Goal: Information Seeking & Learning: Learn about a topic

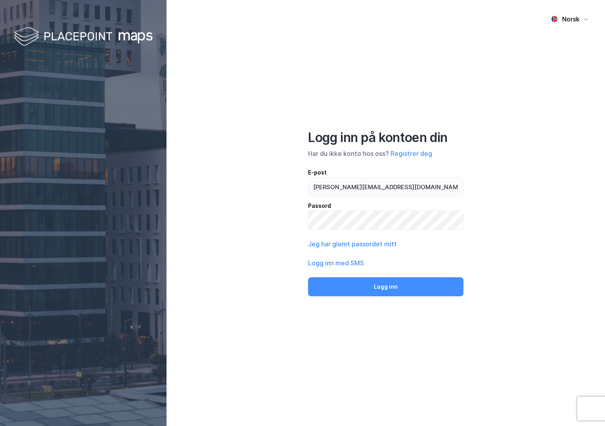
type input "[PERSON_NAME][EMAIL_ADDRESS][DOMAIN_NAME]"
click at [308, 277] on button "Logg inn" at bounding box center [386, 286] width 156 height 19
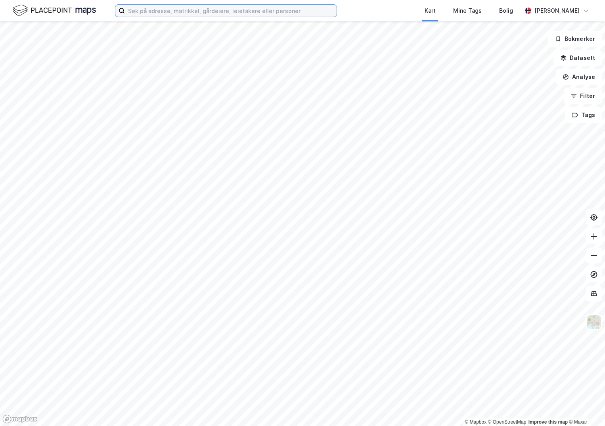
click at [191, 14] on input at bounding box center [231, 11] width 212 height 12
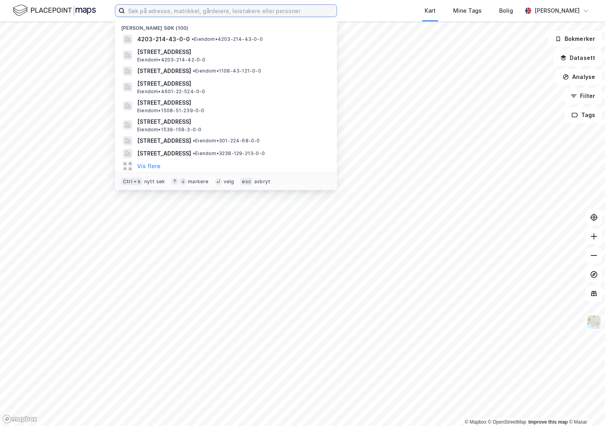
paste input "301-33/2747/0/0"
type input "301-33/2747/0/0"
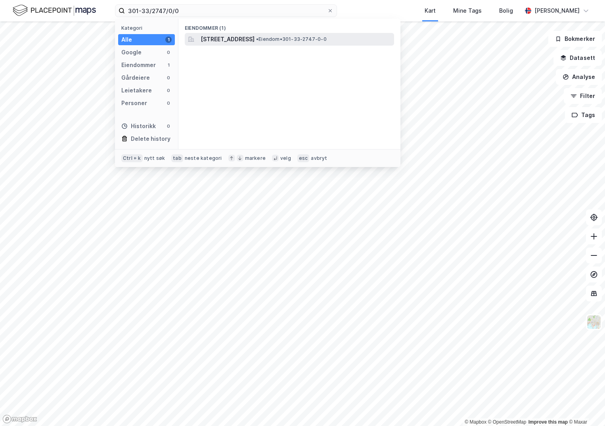
click at [253, 39] on span "[STREET_ADDRESS]" at bounding box center [228, 40] width 54 height 10
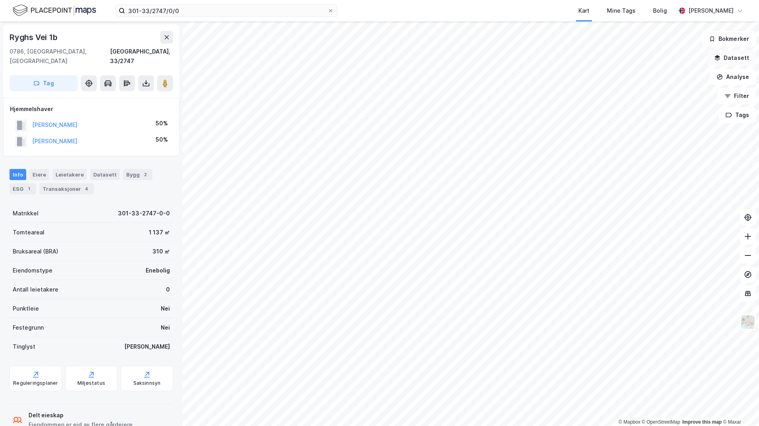
click at [605, 60] on button "Datasett" at bounding box center [731, 58] width 48 height 16
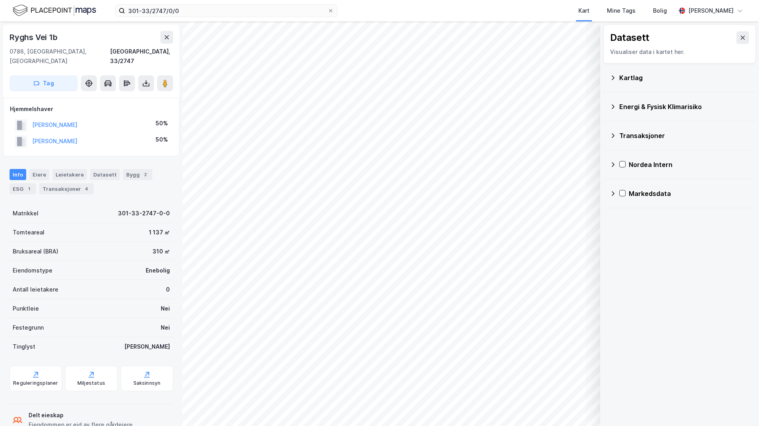
click at [605, 78] on div "Kartlag" at bounding box center [684, 78] width 130 height 10
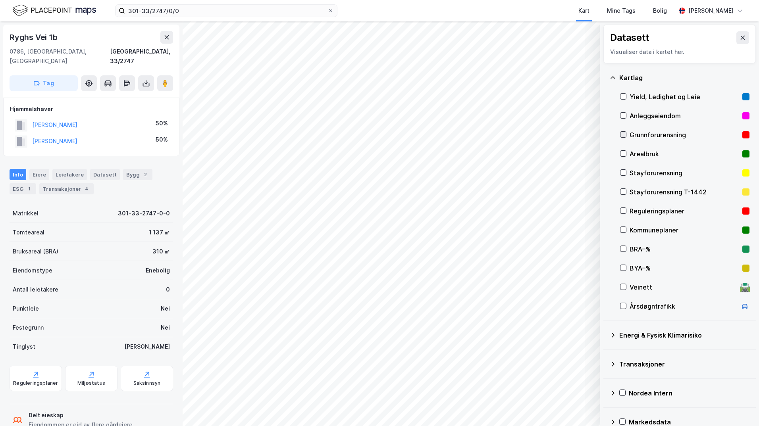
click at [605, 135] on icon at bounding box center [623, 135] width 6 height 6
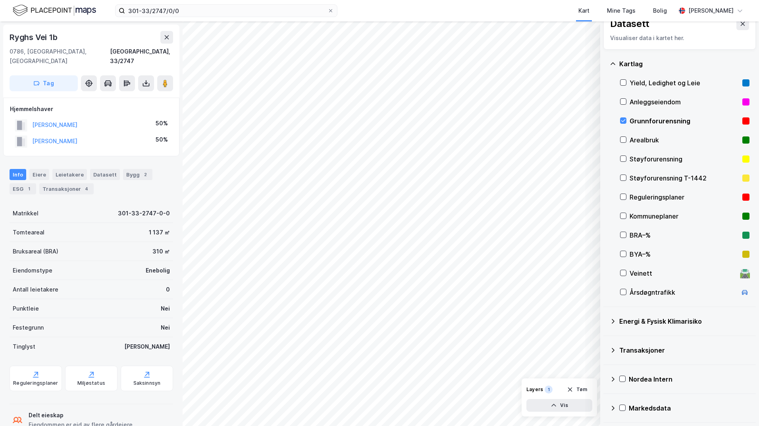
click at [605, 319] on icon at bounding box center [612, 321] width 6 height 6
click at [605, 340] on icon at bounding box center [633, 340] width 6 height 6
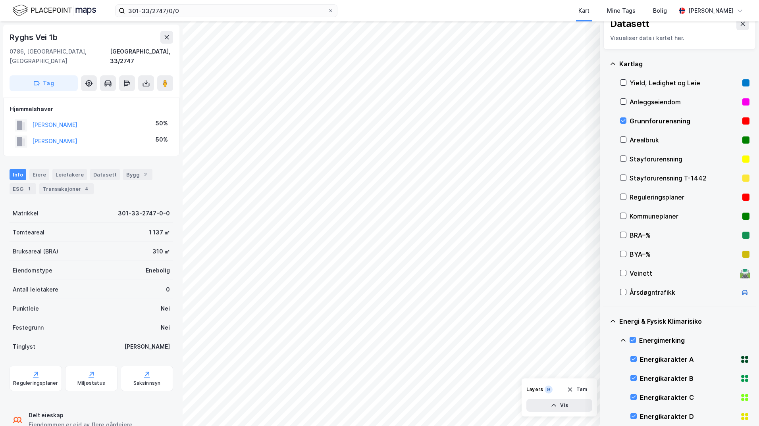
click at [605, 338] on icon at bounding box center [623, 340] width 6 height 6
click at [605, 378] on icon at bounding box center [633, 378] width 6 height 6
click at [605, 378] on icon at bounding box center [623, 378] width 6 height 6
drag, startPoint x: 635, startPoint y: 399, endPoint x: 625, endPoint y: 396, distance: 10.6
click at [605, 399] on div at bounding box center [632, 397] width 6 height 6
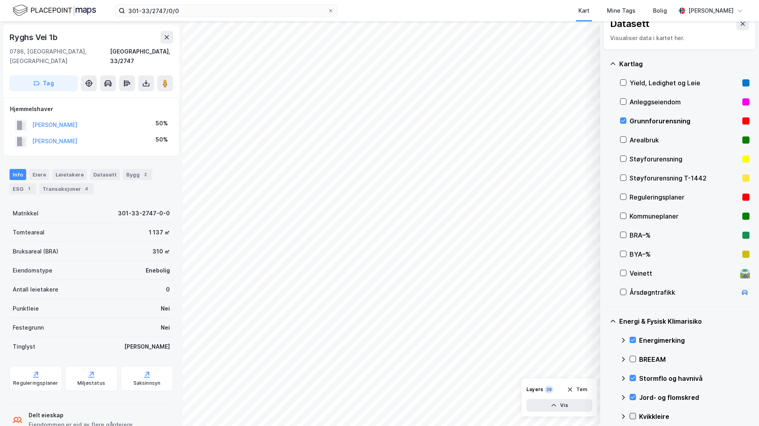
click at [605, 416] on icon at bounding box center [633, 416] width 6 height 6
click at [605, 417] on icon at bounding box center [623, 416] width 6 height 6
click at [605, 416] on icon at bounding box center [623, 416] width 3 height 5
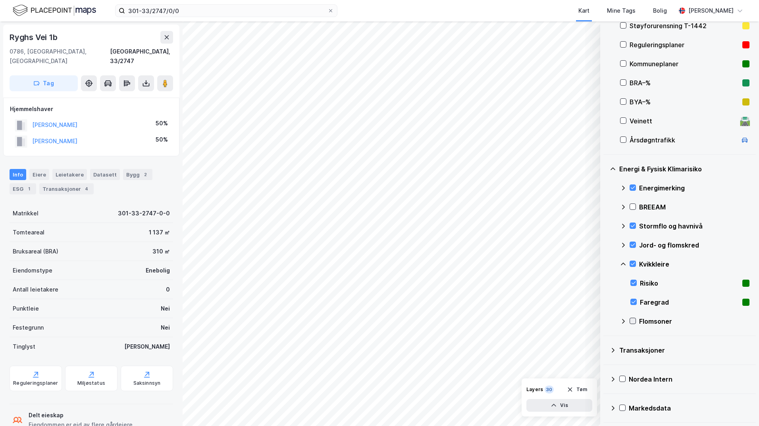
click at [605, 320] on icon at bounding box center [633, 321] width 6 height 6
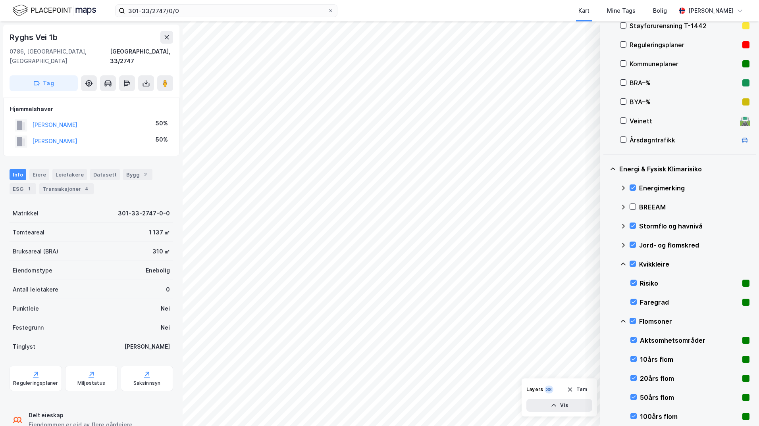
click at [605, 321] on icon at bounding box center [623, 321] width 6 height 6
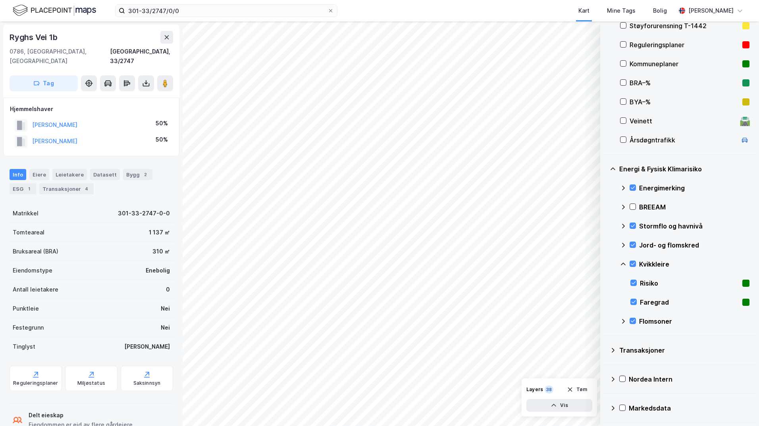
click at [605, 263] on icon at bounding box center [623, 264] width 6 height 6
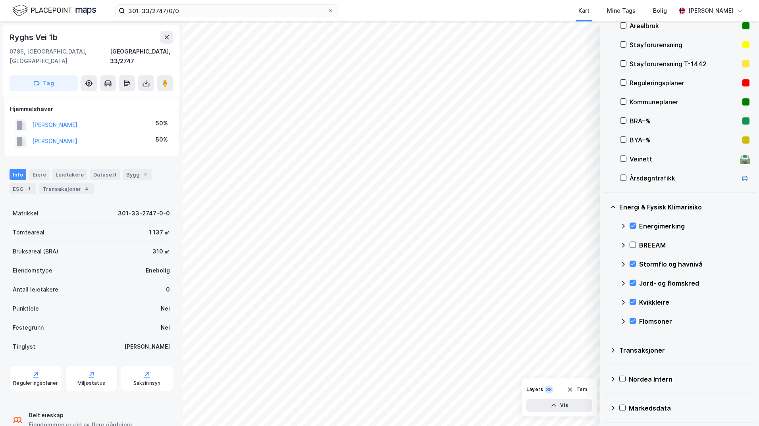
scroll to position [49, 0]
